Goal: Task Accomplishment & Management: Manage account settings

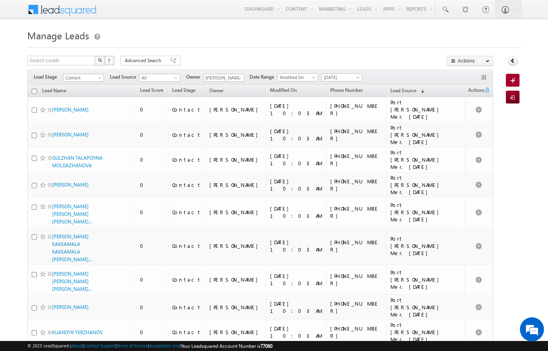
click at [34, 94] on input "checkbox" at bounding box center [34, 91] width 5 height 5
checkbox input "true"
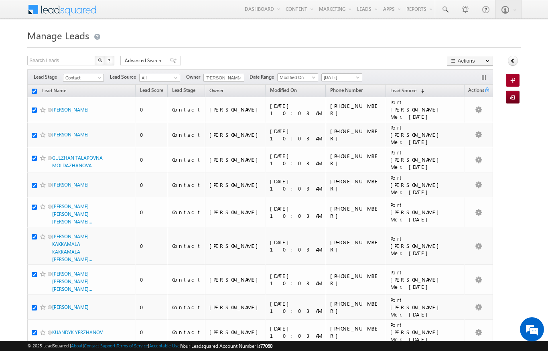
checkbox input "true"
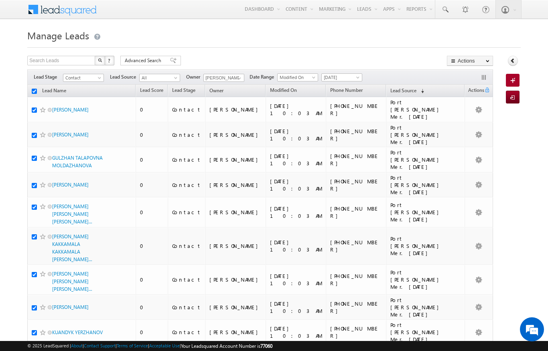
checkbox input "true"
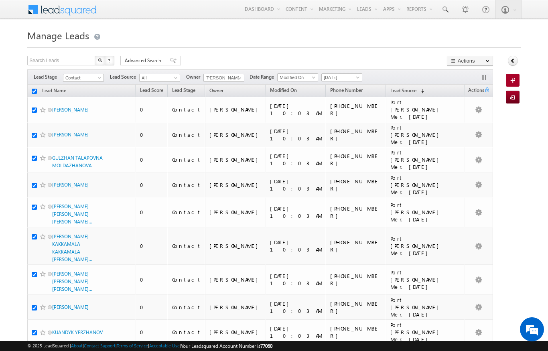
checkbox input "true"
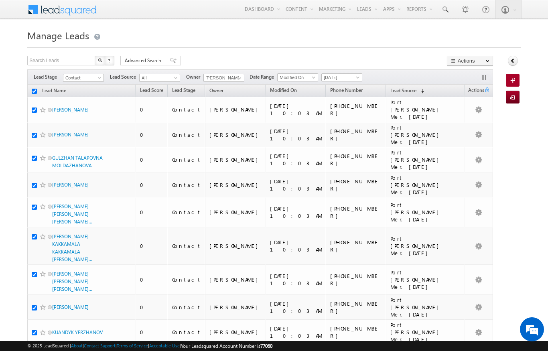
checkbox input "true"
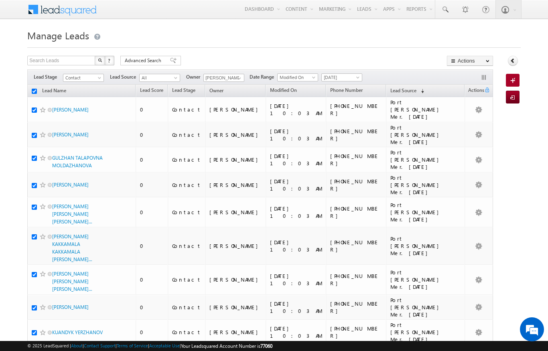
checkbox input "true"
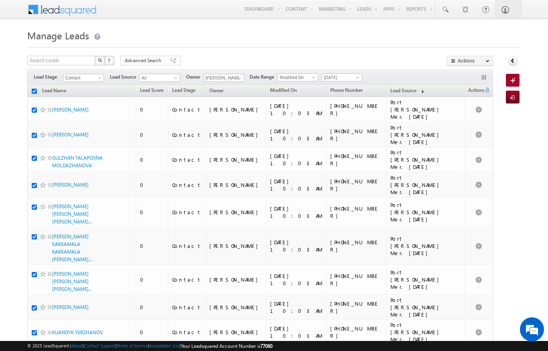
checkbox input "true"
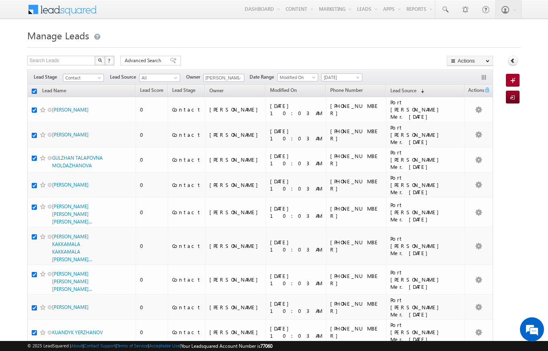
checkbox input "true"
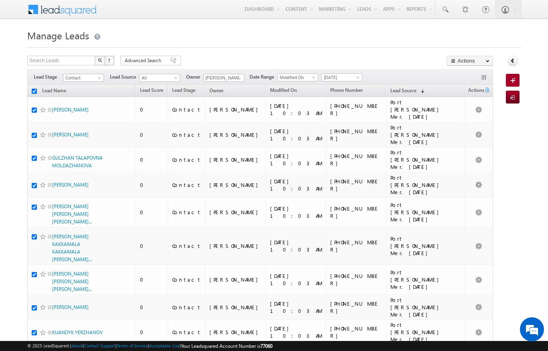
checkbox input "true"
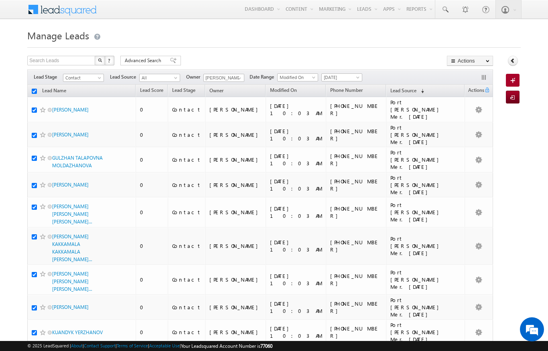
checkbox input "true"
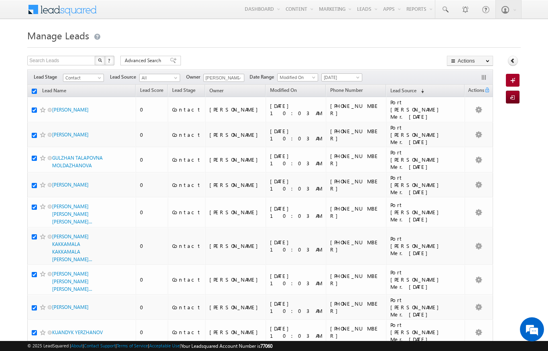
checkbox input "true"
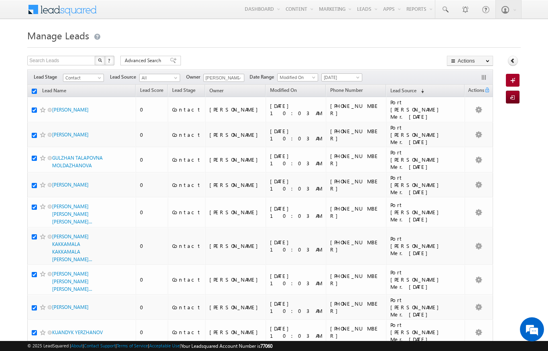
checkbox input "true"
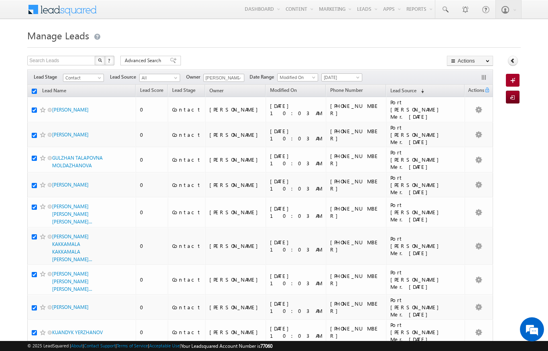
checkbox input "true"
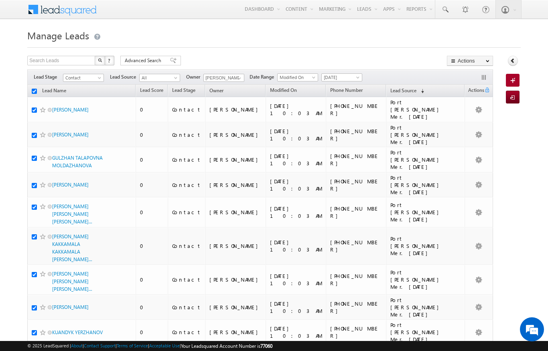
checkbox input "true"
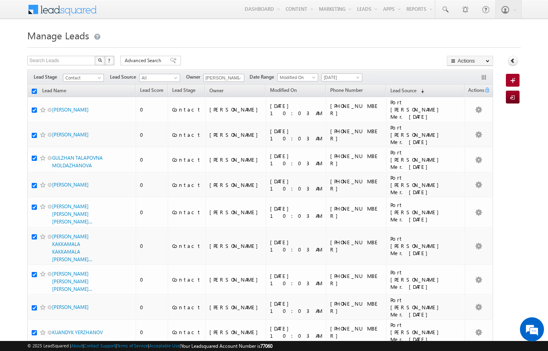
checkbox input "true"
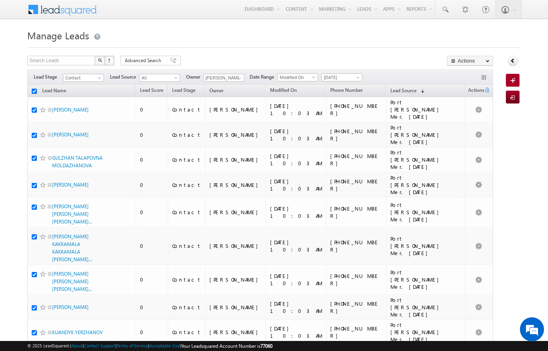
checkbox input "true"
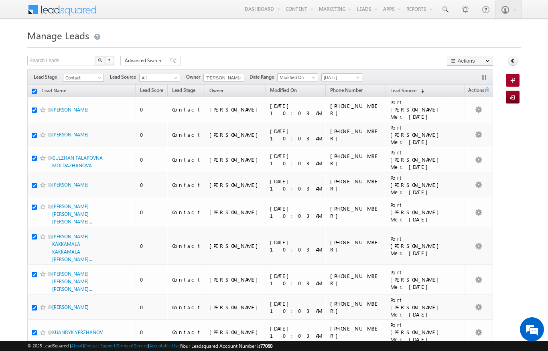
checkbox input "true"
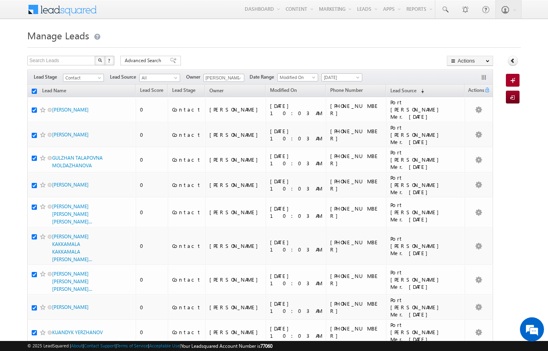
checkbox input "true"
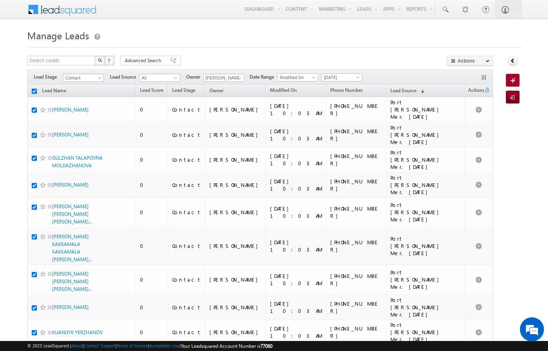
checkbox input "true"
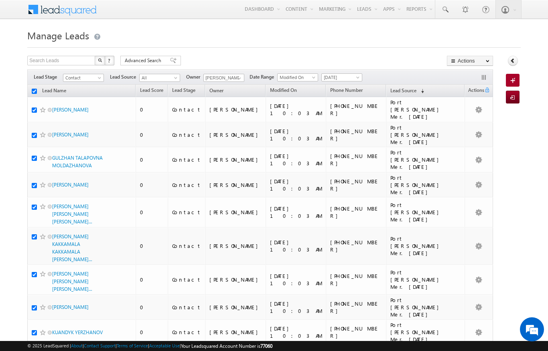
checkbox input "true"
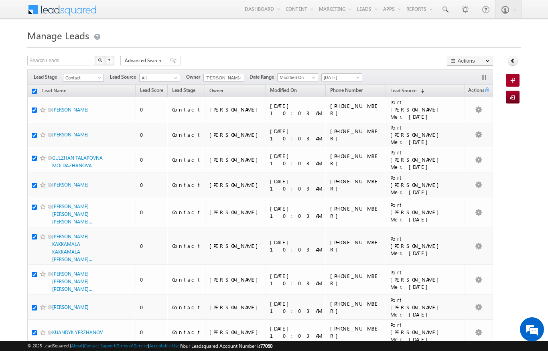
checkbox input "true"
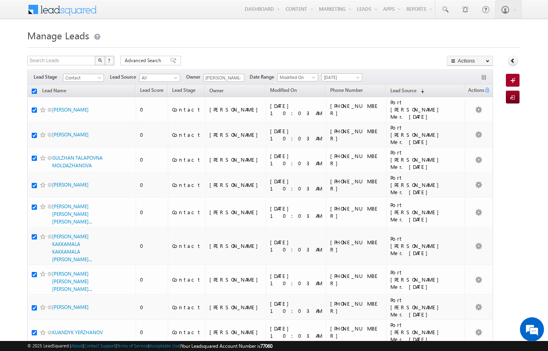
checkbox input "true"
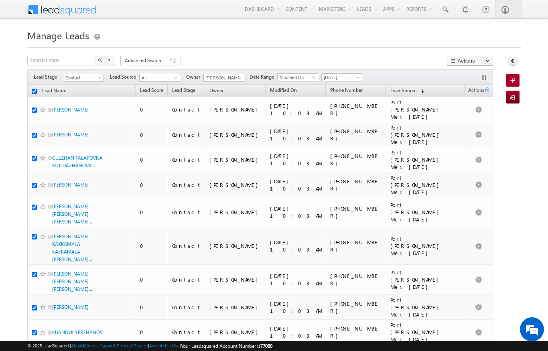
checkbox input "true"
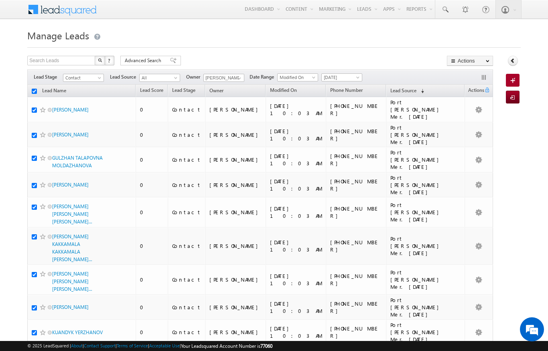
checkbox input "true"
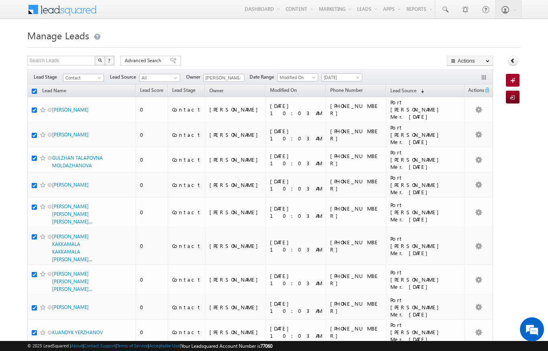
checkbox input "true"
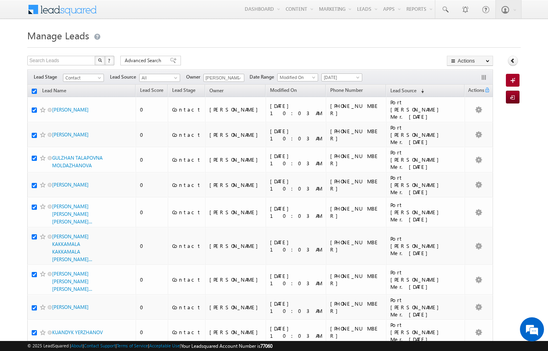
checkbox input "true"
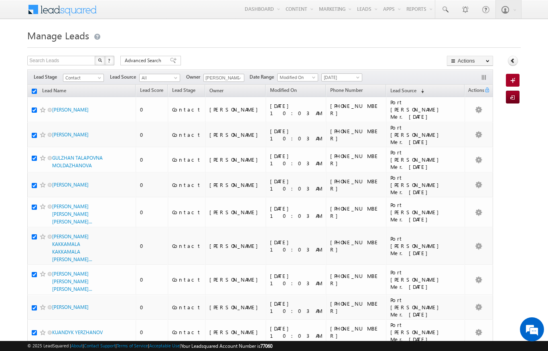
checkbox input "true"
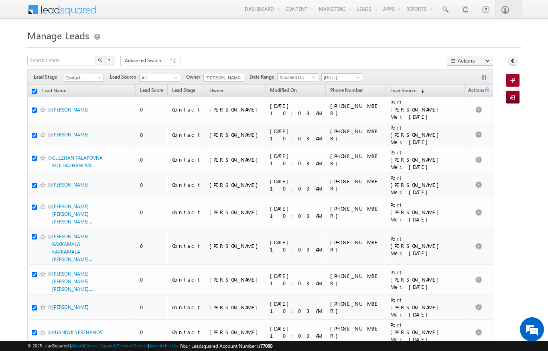
checkbox input "true"
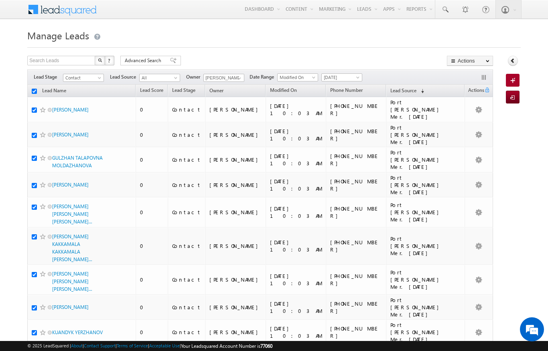
checkbox input "true"
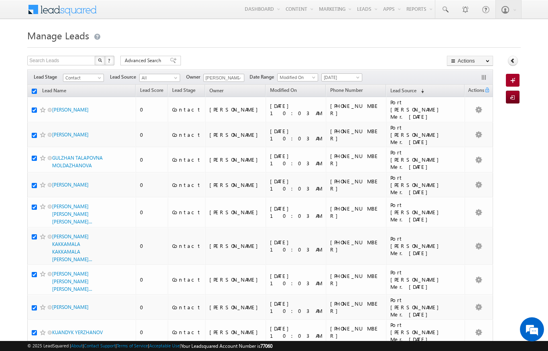
checkbox input "true"
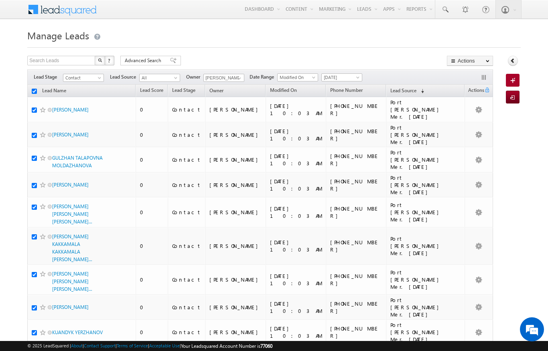
checkbox input "true"
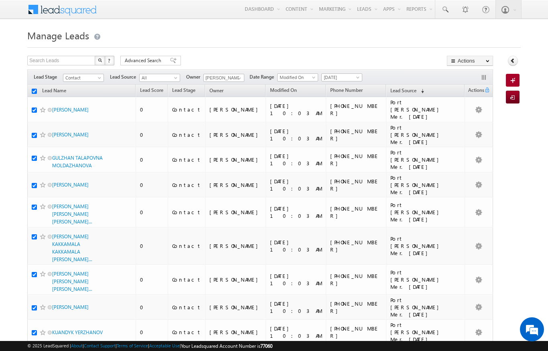
checkbox input "true"
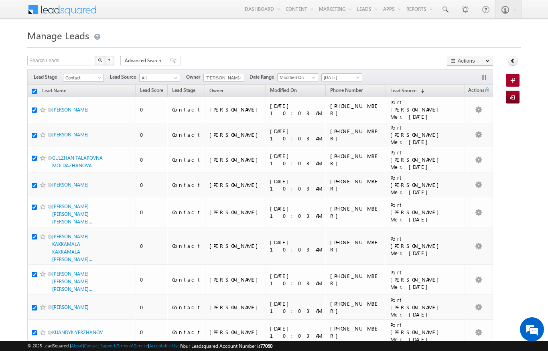
checkbox input "true"
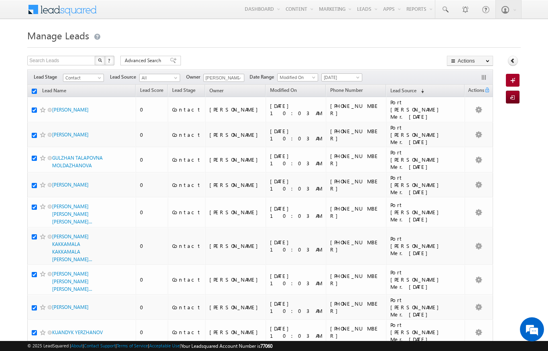
checkbox input "true"
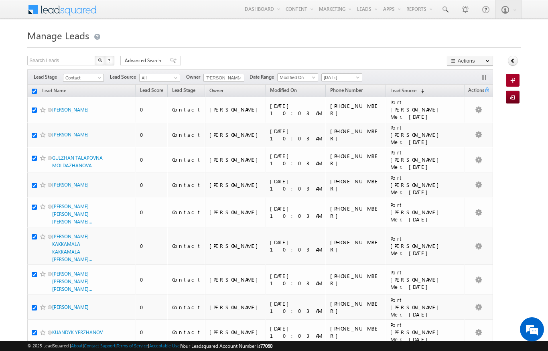
checkbox input "true"
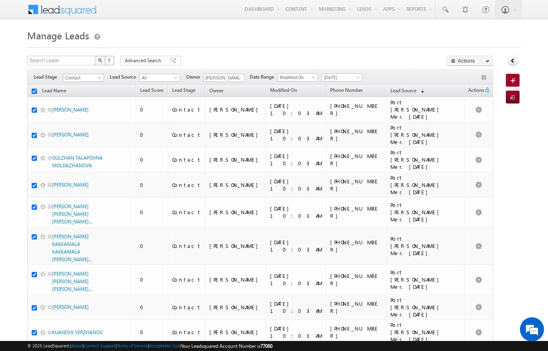
checkbox input "true"
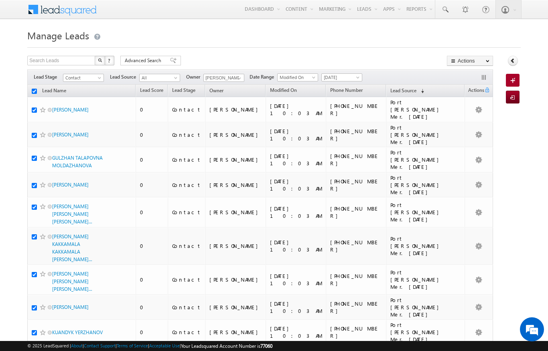
checkbox input "true"
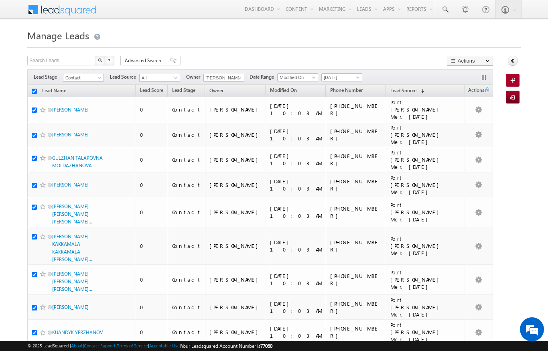
checkbox input "true"
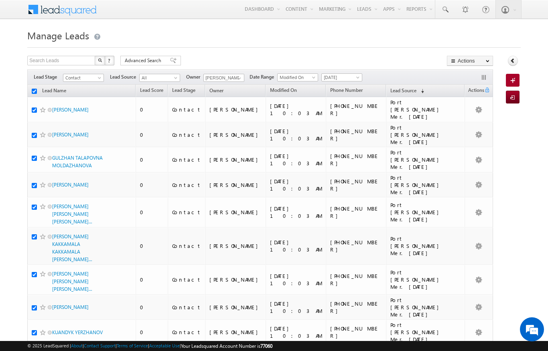
checkbox input "true"
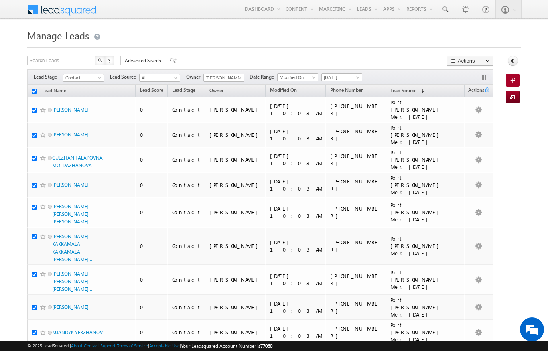
checkbox input "true"
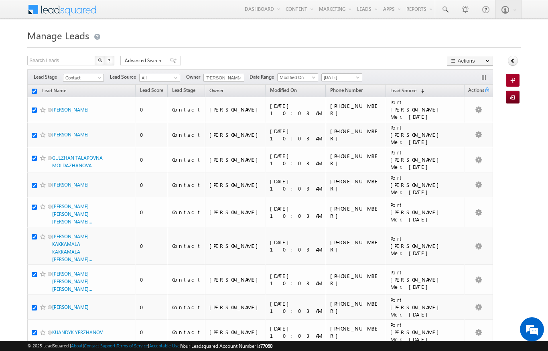
checkbox input "true"
click at [0, 0] on link "Change Owner" at bounding box center [0, 0] width 0 height 0
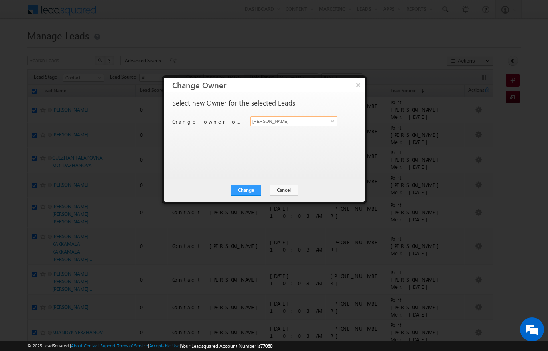
click at [321, 124] on input "[PERSON_NAME]" at bounding box center [293, 121] width 87 height 10
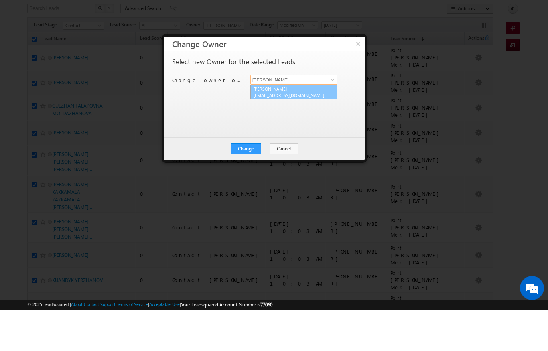
click at [313, 133] on span "[EMAIL_ADDRESS][DOMAIN_NAME]" at bounding box center [289, 136] width 72 height 6
click at [249, 184] on button "Change" at bounding box center [245, 189] width 30 height 11
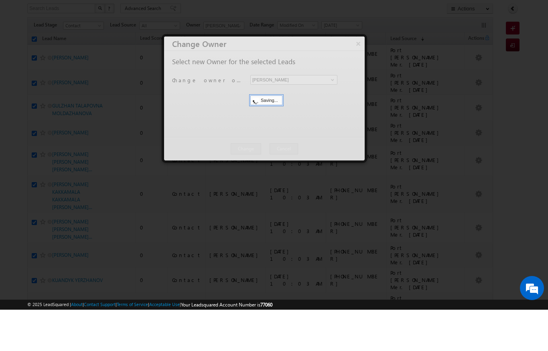
scroll to position [52, 0]
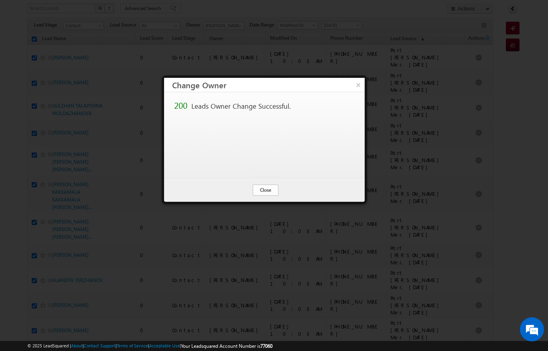
click at [266, 187] on button "Close" at bounding box center [266, 189] width 26 height 11
